Goal: Transaction & Acquisition: Subscribe to service/newsletter

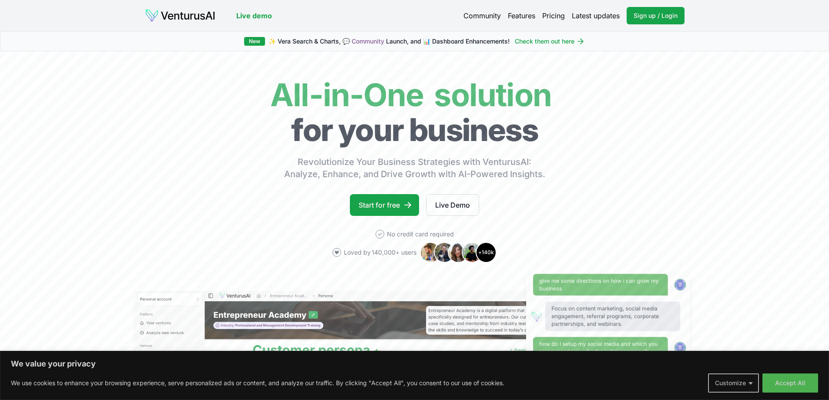
click at [742, 385] on button "Customize" at bounding box center [733, 382] width 51 height 19
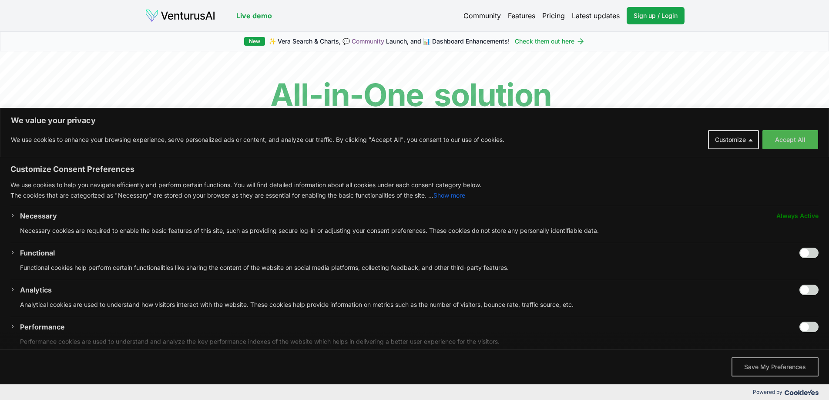
click at [748, 370] on button "Save My Preferences" at bounding box center [774, 366] width 87 height 19
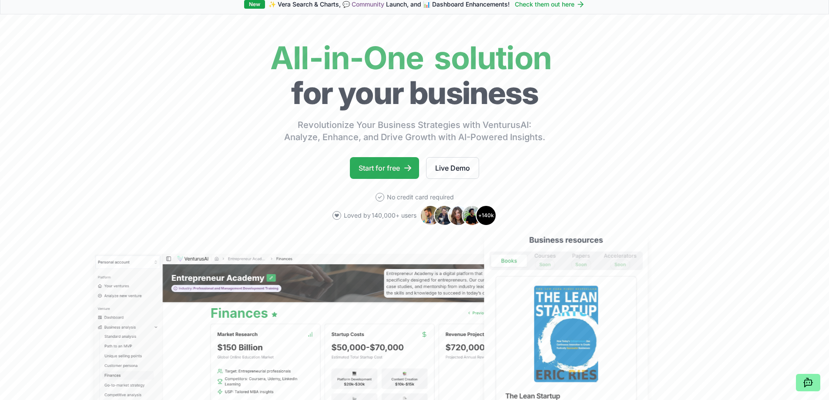
scroll to position [130, 0]
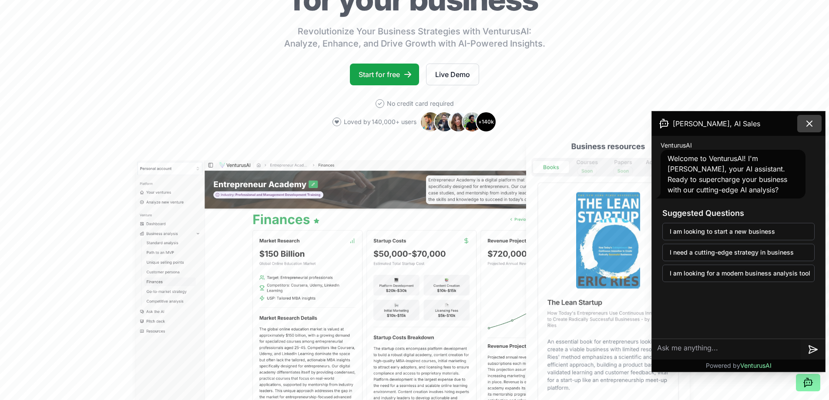
click at [809, 123] on icon at bounding box center [808, 123] width 5 height 5
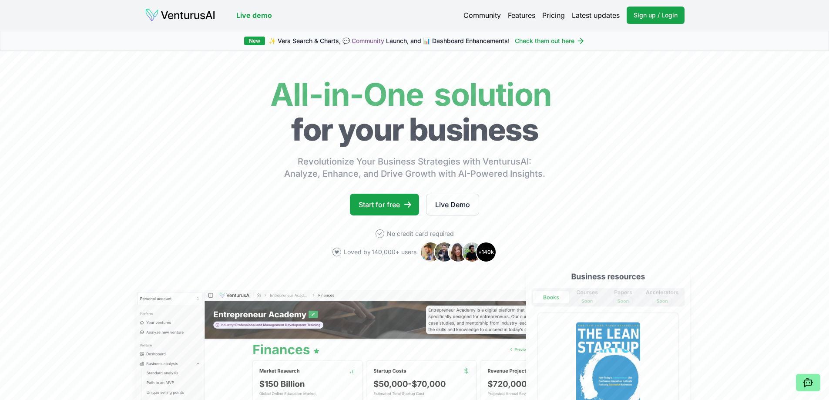
scroll to position [0, 0]
click at [548, 14] on link "Pricing" at bounding box center [553, 15] width 23 height 10
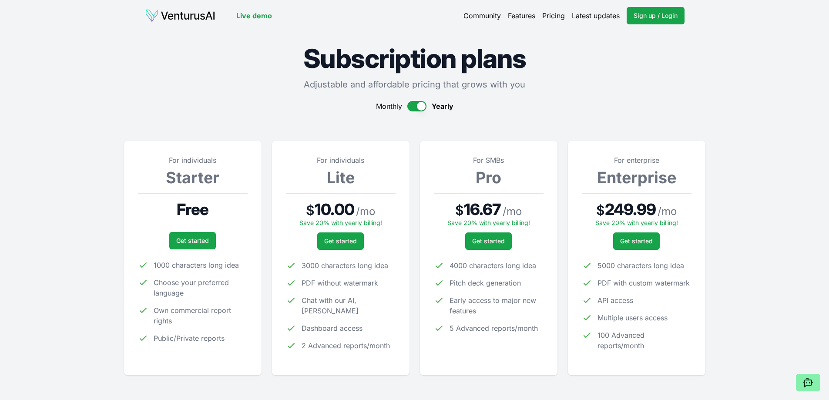
click at [405, 107] on div "Monthly Yearly" at bounding box center [414, 106] width 581 height 10
click at [412, 108] on button "button" at bounding box center [416, 106] width 19 height 10
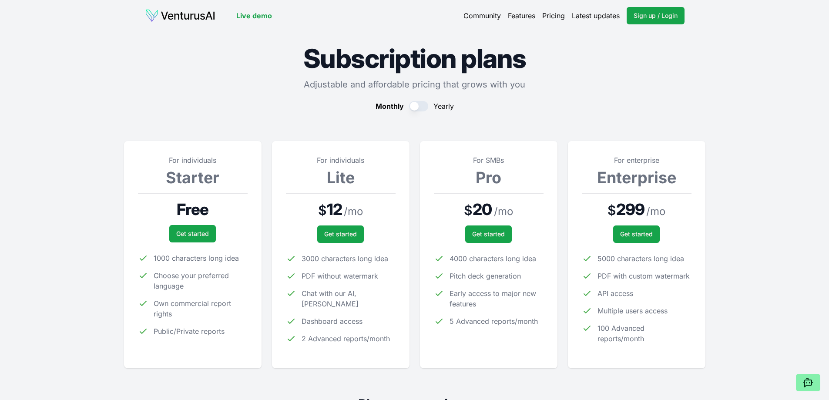
click at [421, 107] on button "button" at bounding box center [418, 106] width 19 height 10
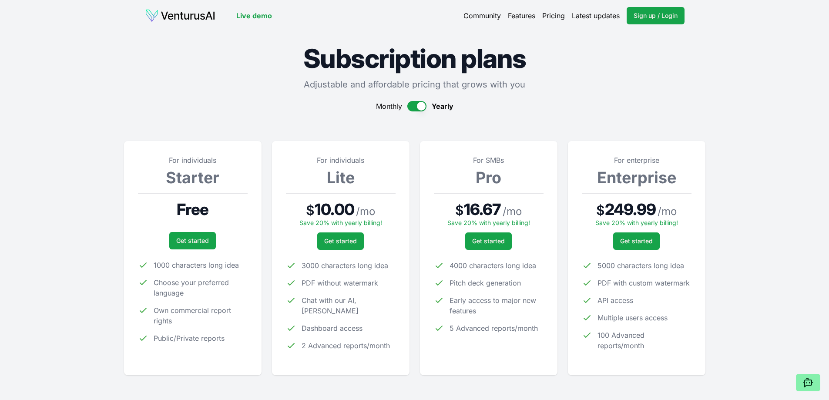
click at [257, 16] on link "Live demo" at bounding box center [254, 15] width 36 height 10
